Goal: Navigation & Orientation: Find specific page/section

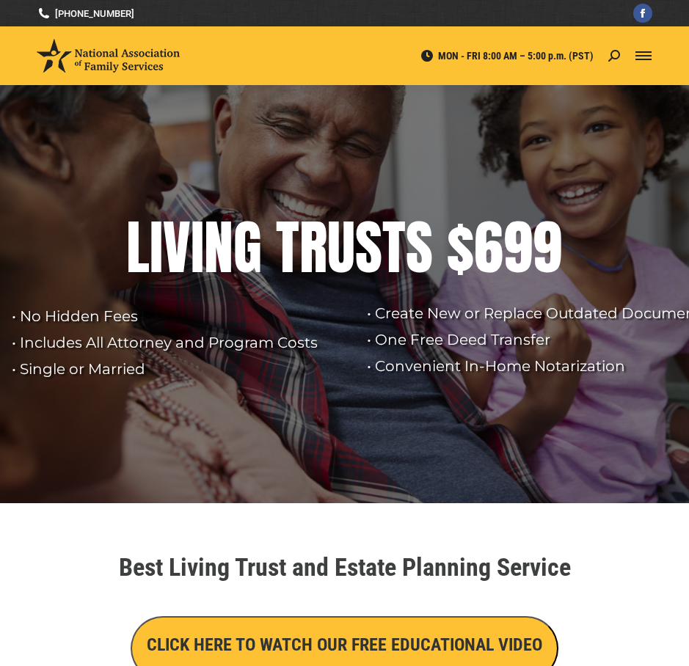
click at [638, 53] on div "Mobile menu icon" at bounding box center [643, 56] width 16 height 12
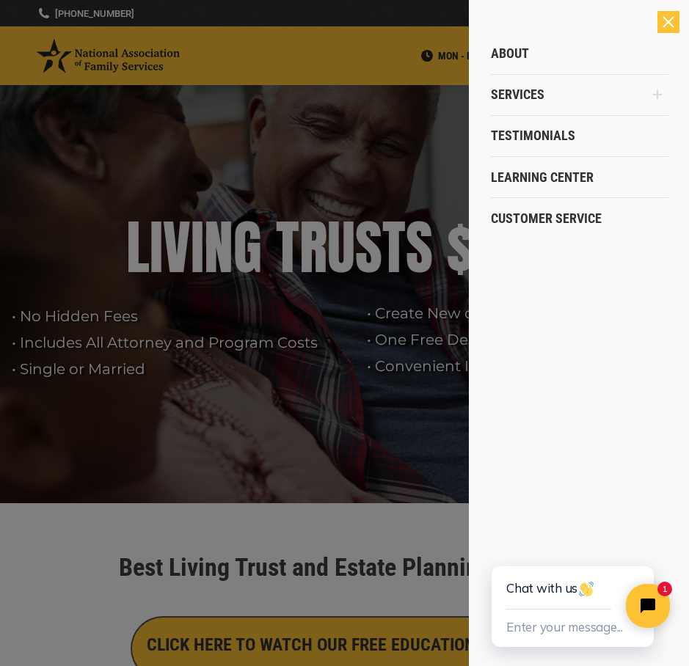
click at [350, 308] on div at bounding box center [344, 333] width 689 height 666
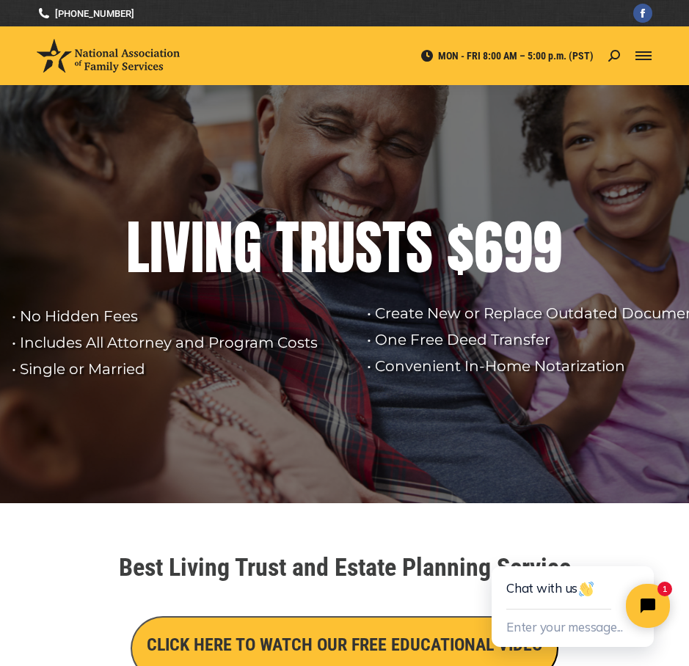
drag, startPoint x: 646, startPoint y: 57, endPoint x: 641, endPoint y: 136, distance: 78.6
click at [645, 58] on div "Mobile menu icon" at bounding box center [643, 56] width 16 height 12
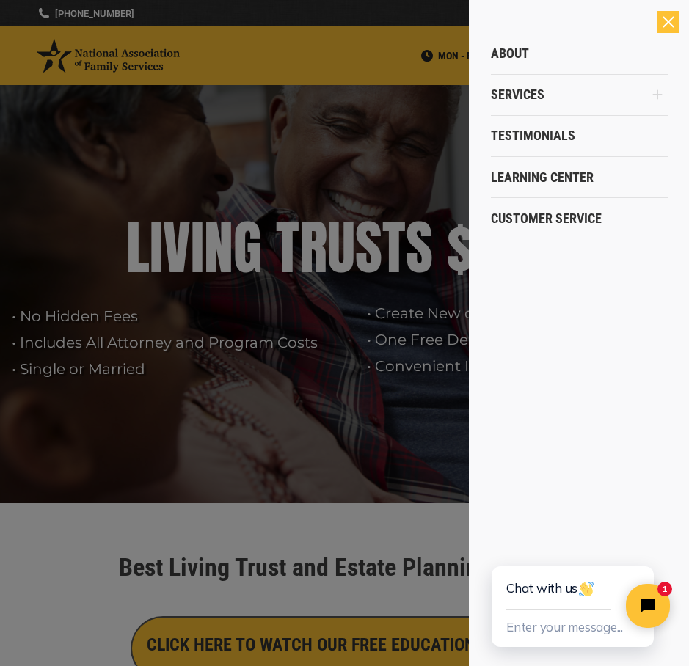
click at [662, 98] on icon "Main Menu" at bounding box center [657, 95] width 12 height 12
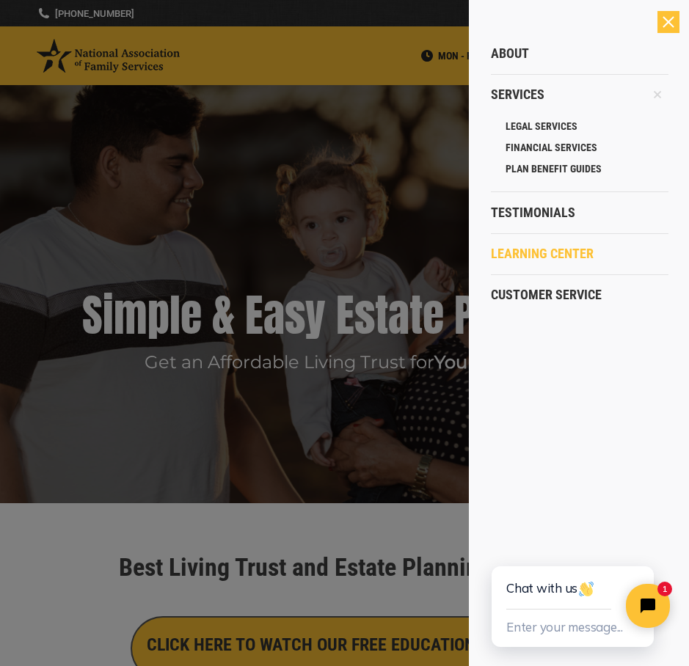
click at [572, 266] on link "Learning Center" at bounding box center [579, 253] width 177 height 41
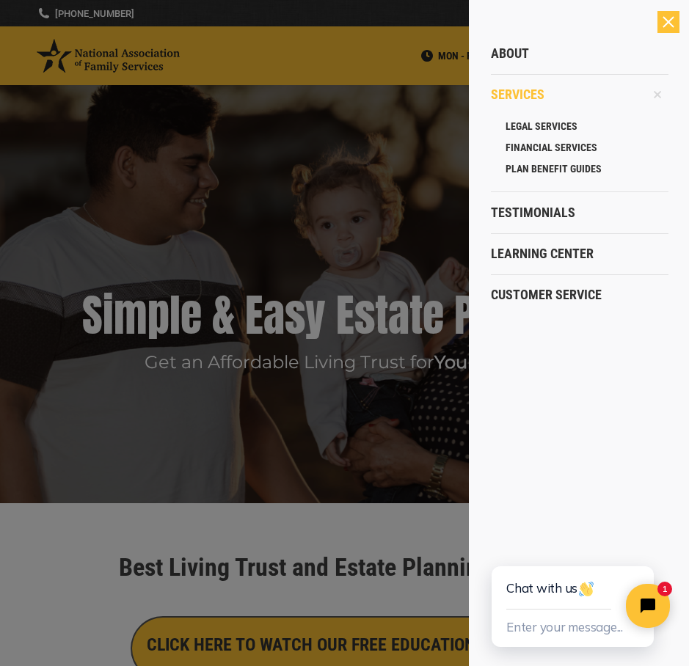
click at [556, 93] on link "Services" at bounding box center [568, 94] width 155 height 41
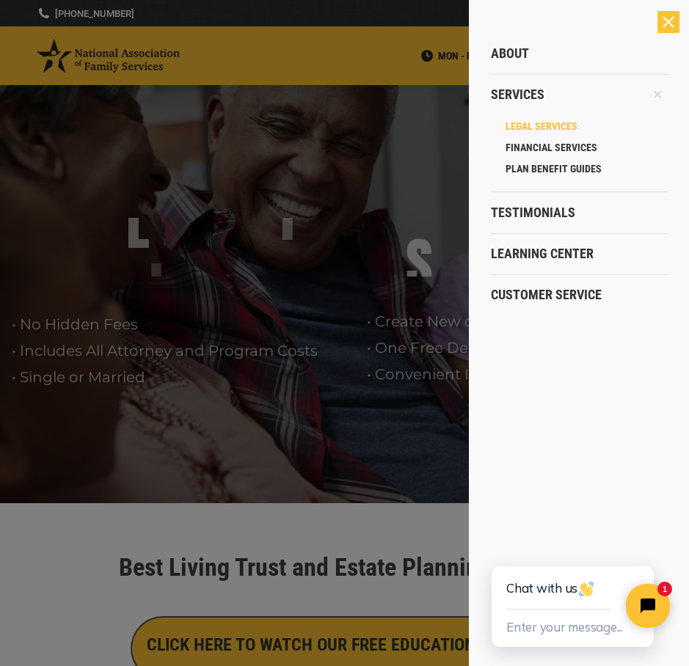
click at [551, 125] on span "LEGAL SERVICES" at bounding box center [541, 126] width 72 height 13
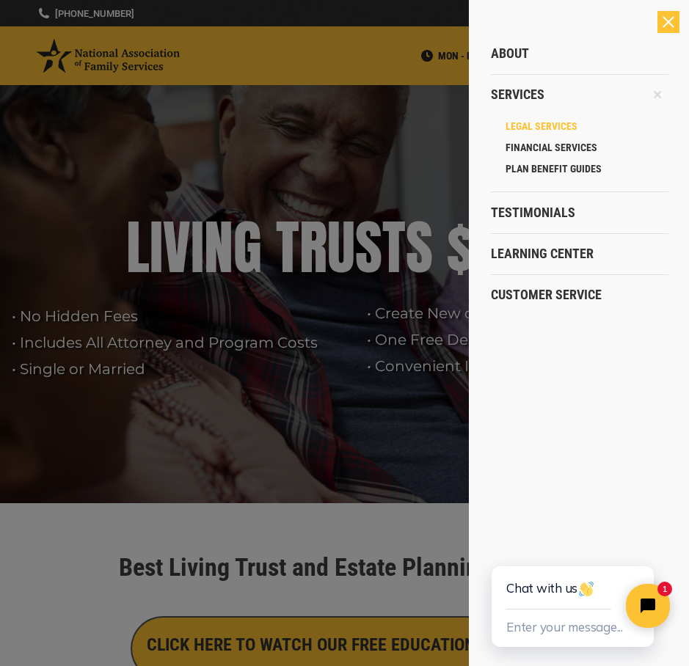
click at [541, 130] on span "LEGAL SERVICES" at bounding box center [541, 126] width 72 height 13
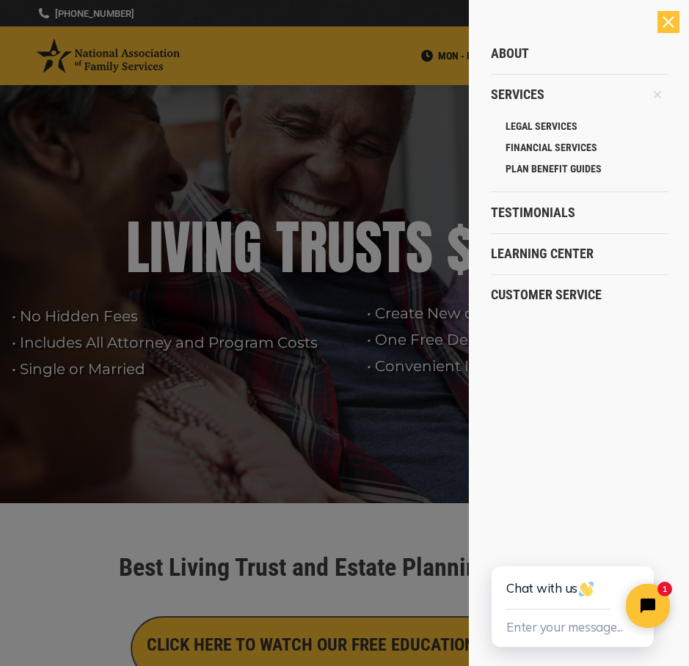
click at [373, 191] on div at bounding box center [344, 333] width 689 height 666
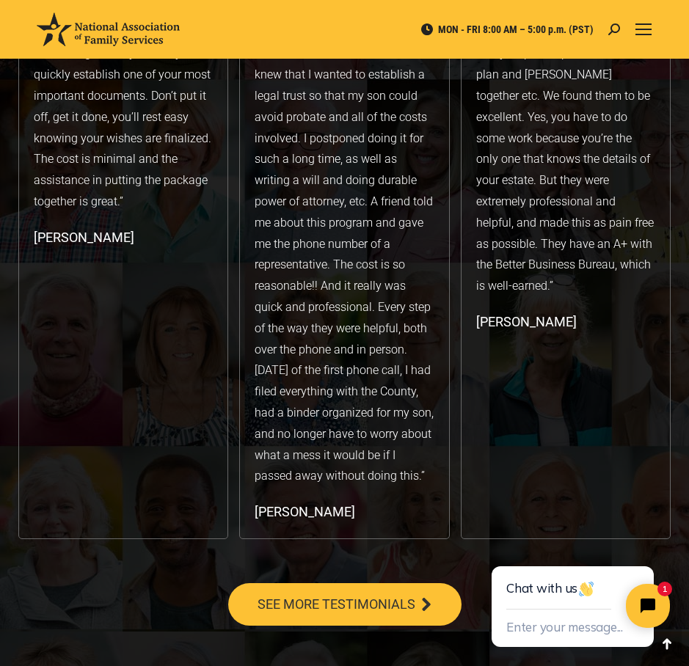
scroll to position [2860, 0]
